Goal: Share content

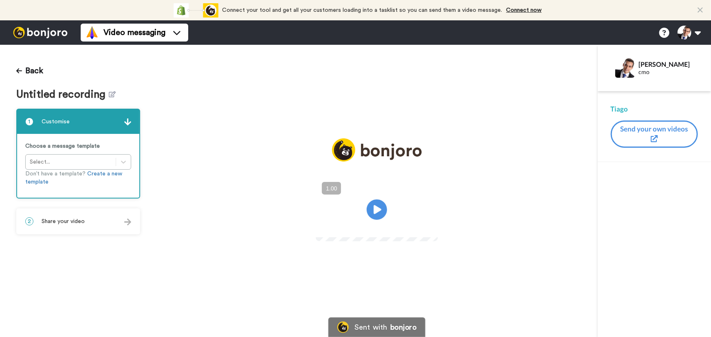
drag, startPoint x: 105, startPoint y: 212, endPoint x: 101, endPoint y: 240, distance: 28.5
click at [105, 212] on div "2 Share your video" at bounding box center [78, 222] width 122 height 24
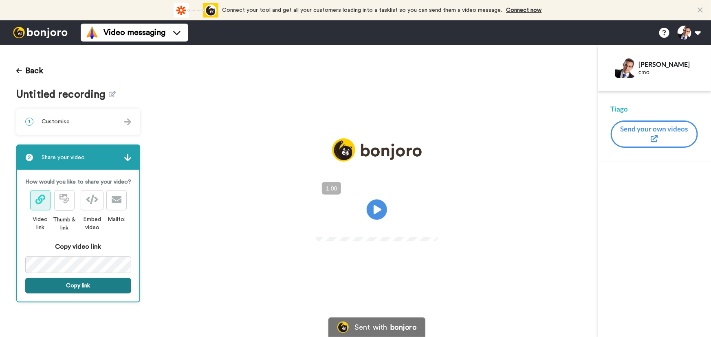
click at [94, 289] on button "Copy link" at bounding box center [78, 285] width 106 height 15
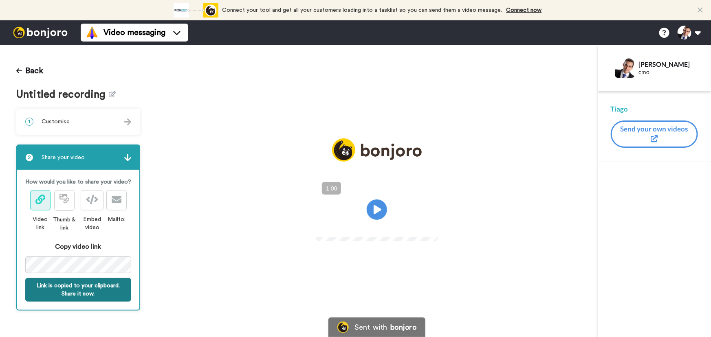
click at [98, 287] on button "Link is copied to your clipboard. Share it now." at bounding box center [78, 290] width 106 height 24
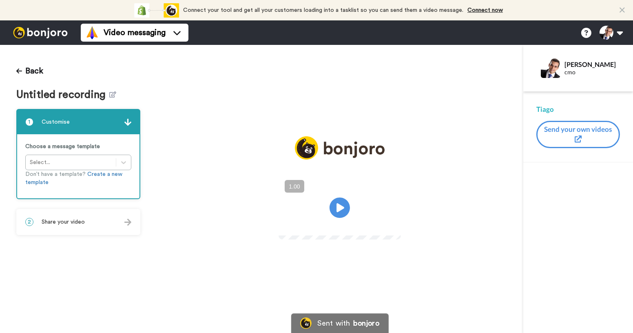
drag, startPoint x: 87, startPoint y: 217, endPoint x: 94, endPoint y: 234, distance: 18.6
click at [87, 217] on div "2 Share your video" at bounding box center [78, 222] width 122 height 24
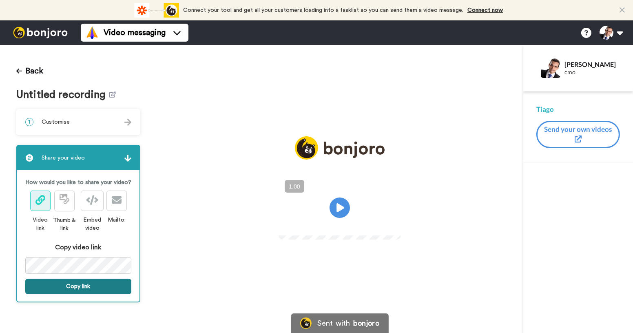
click at [98, 281] on button "Copy link" at bounding box center [78, 285] width 106 height 15
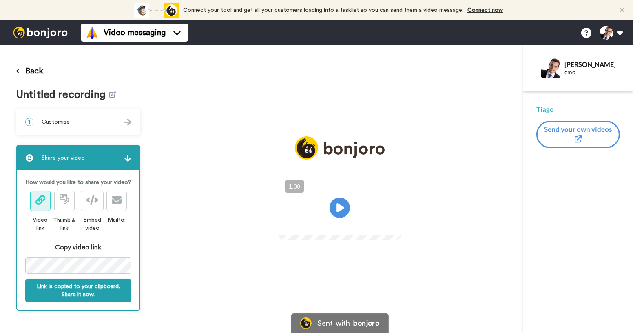
drag, startPoint x: 109, startPoint y: 285, endPoint x: 110, endPoint y: 305, distance: 19.6
click at [108, 285] on button "Link is copied to your clipboard. Share it now." at bounding box center [78, 290] width 106 height 24
